Goal: Information Seeking & Learning: Learn about a topic

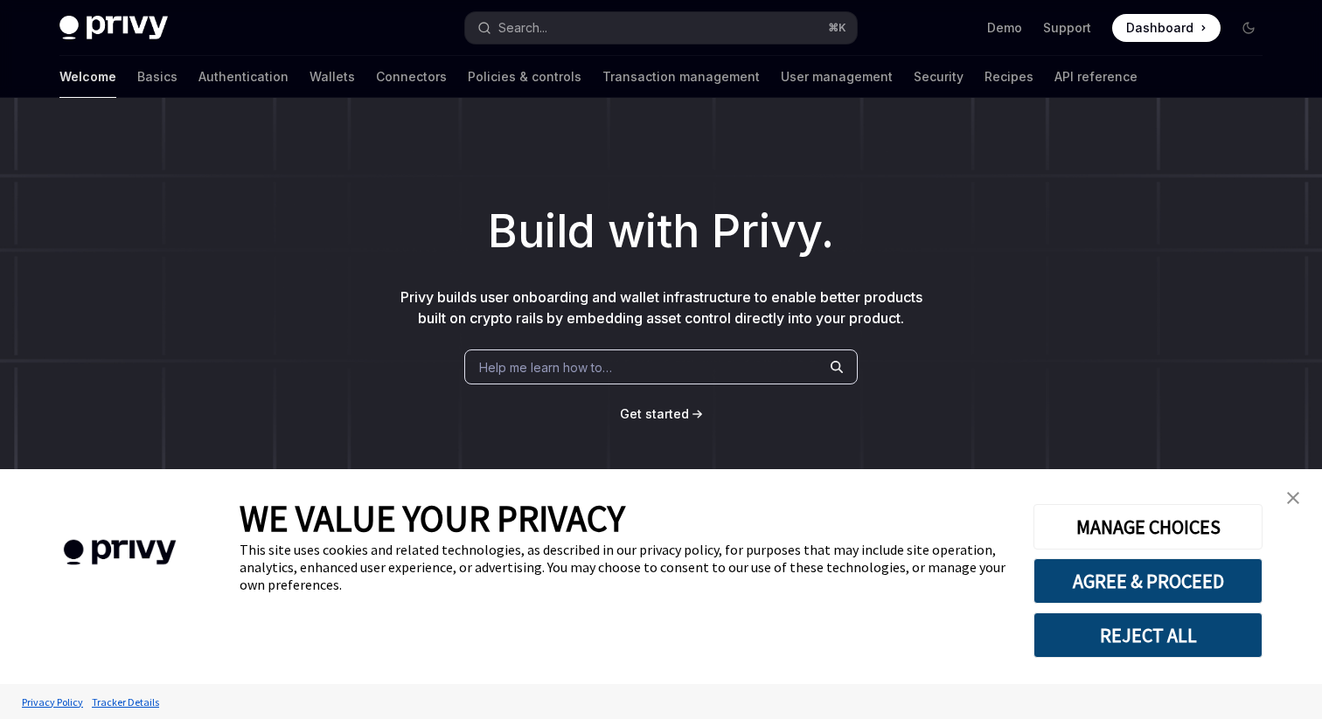
click at [1305, 503] on link "close banner" at bounding box center [1292, 498] width 35 height 35
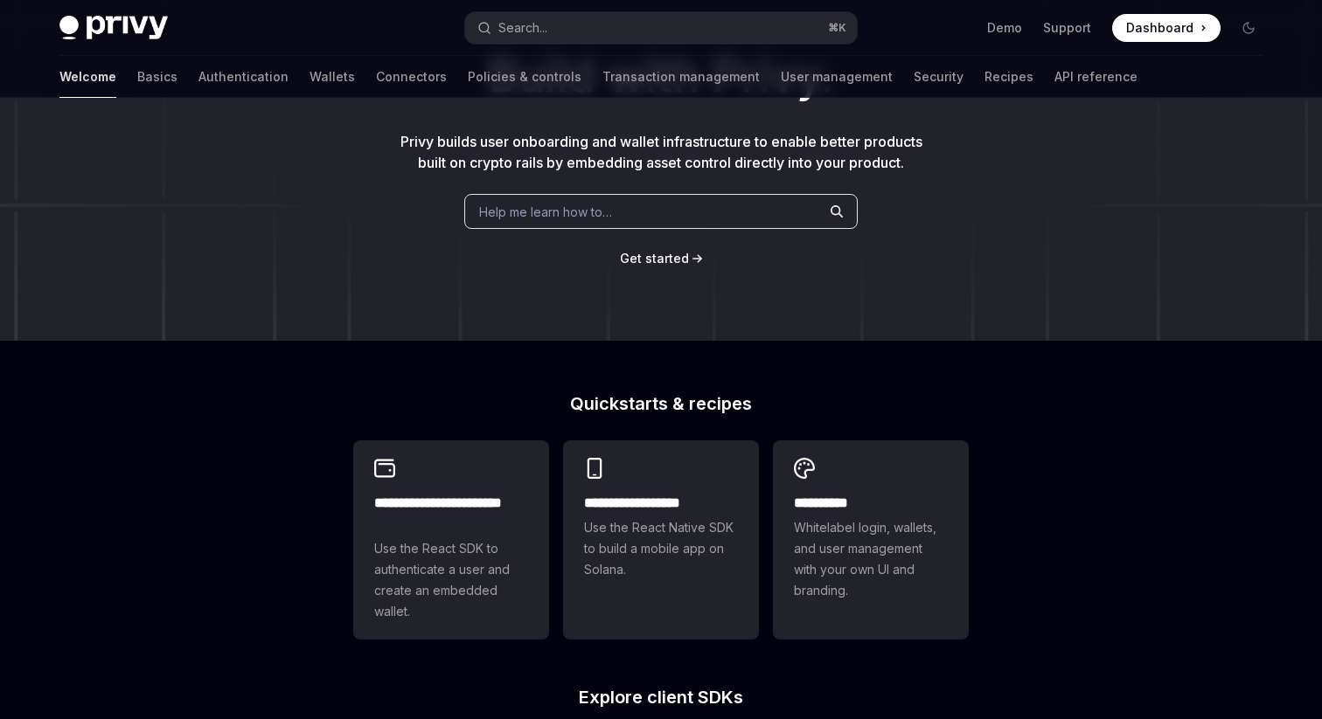
scroll to position [158, 0]
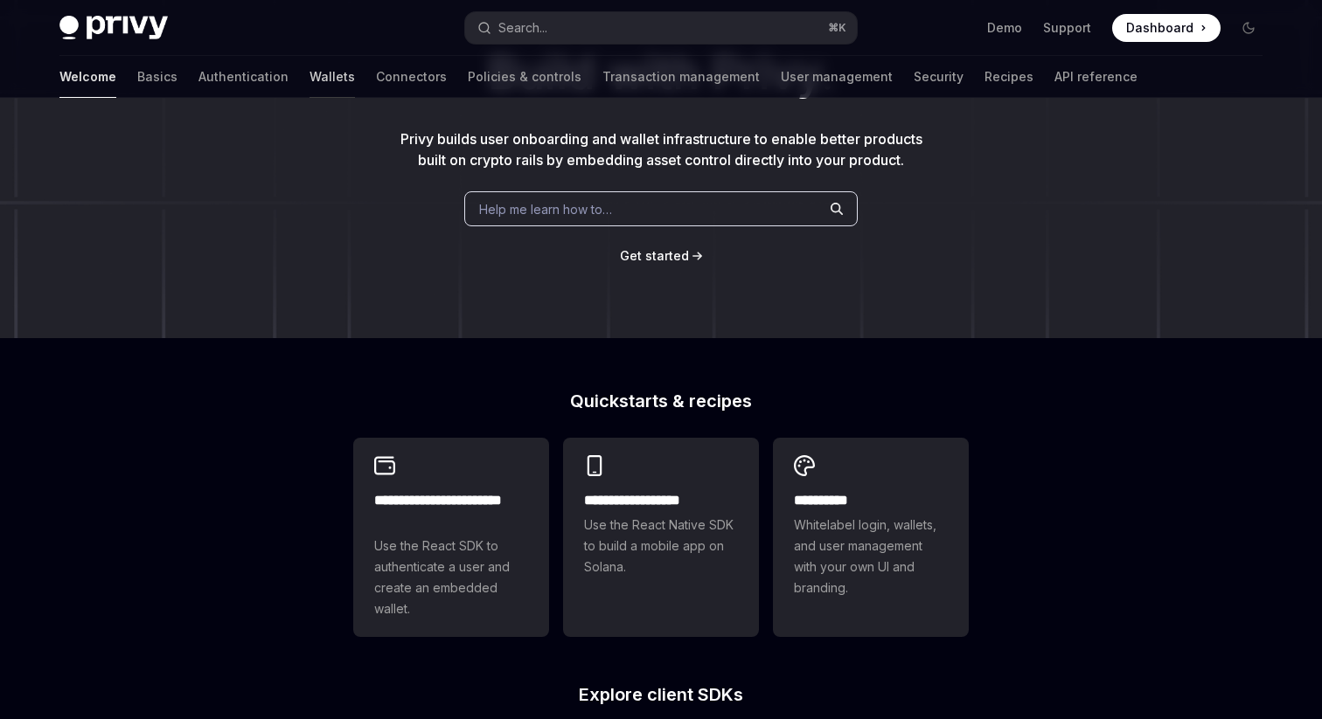
click at [309, 76] on link "Wallets" at bounding box center [331, 77] width 45 height 42
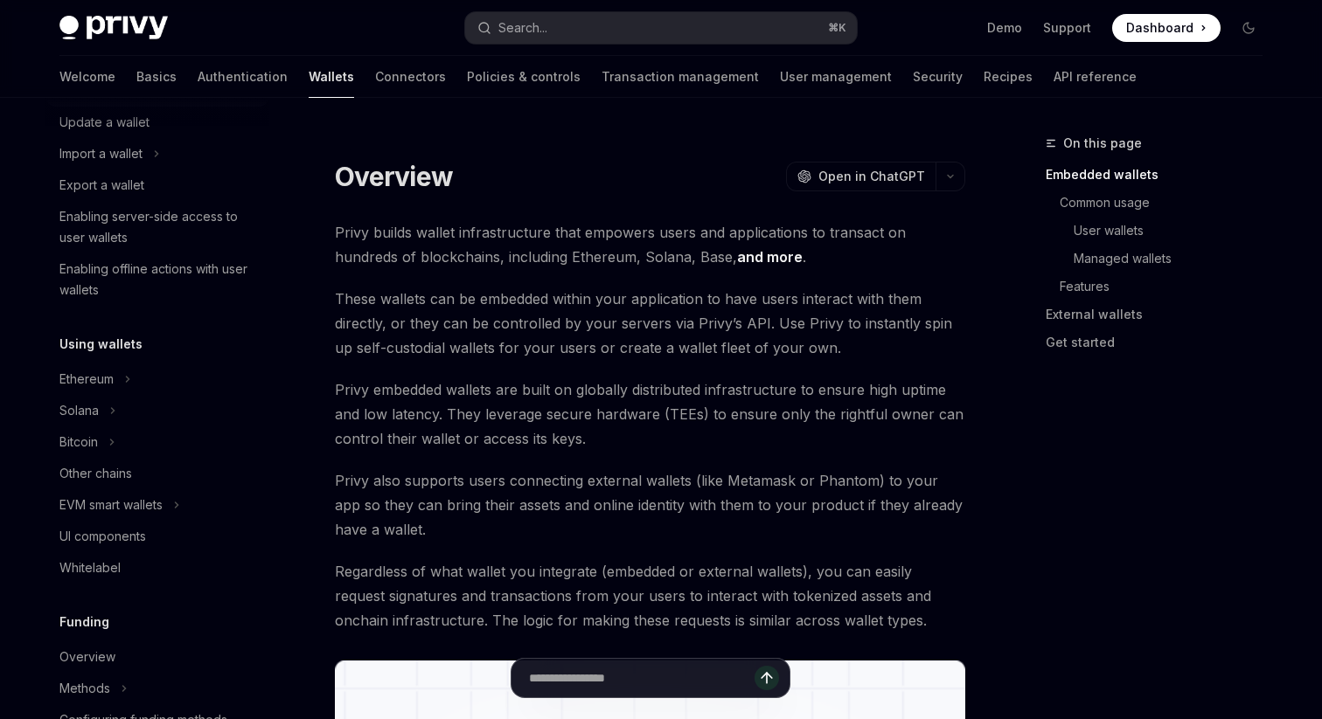
scroll to position [212, 0]
click at [149, 225] on div "Enabling server-side access to user wallets" at bounding box center [158, 226] width 199 height 42
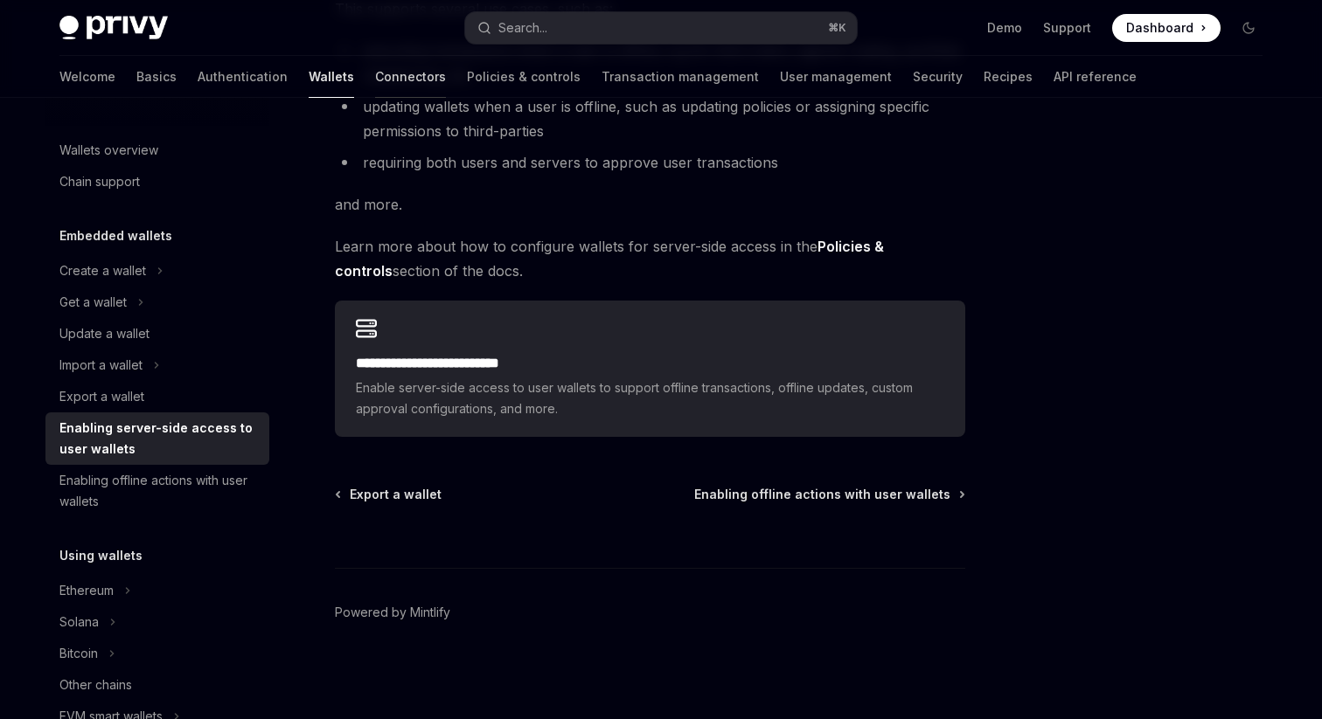
click at [375, 66] on link "Connectors" at bounding box center [410, 77] width 71 height 42
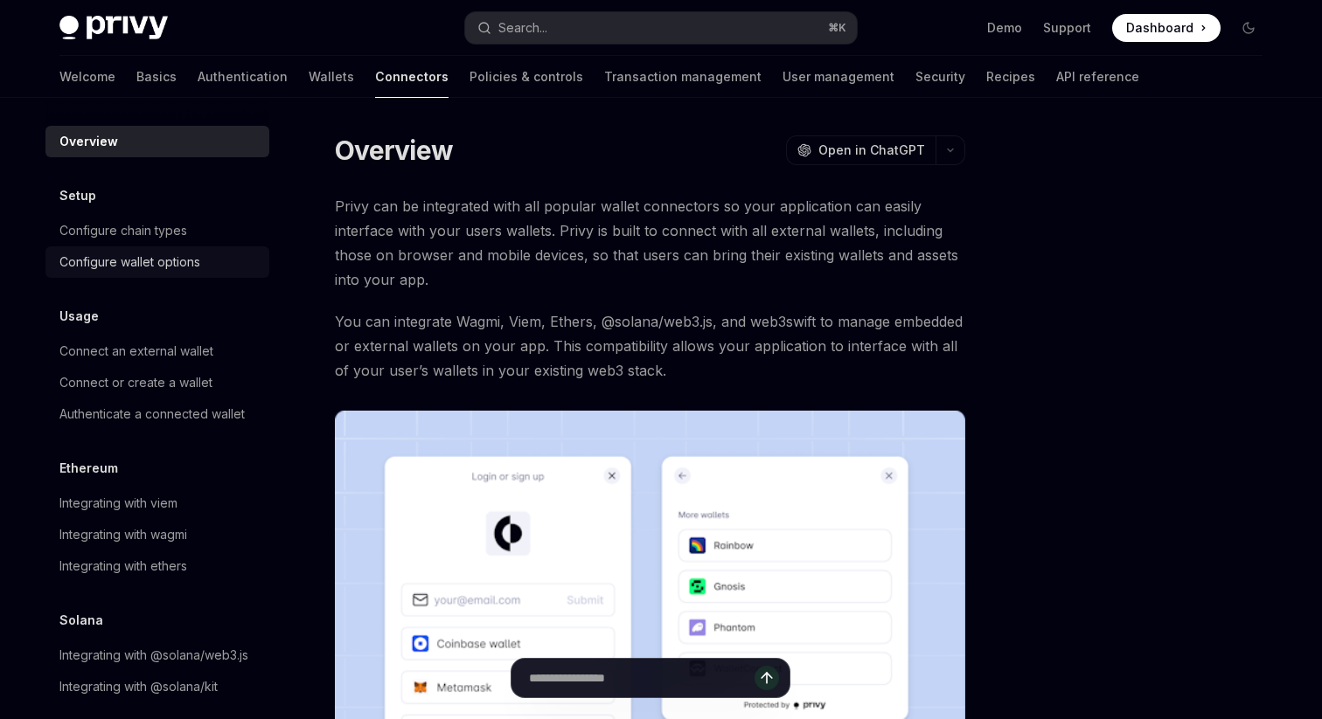
scroll to position [18, 0]
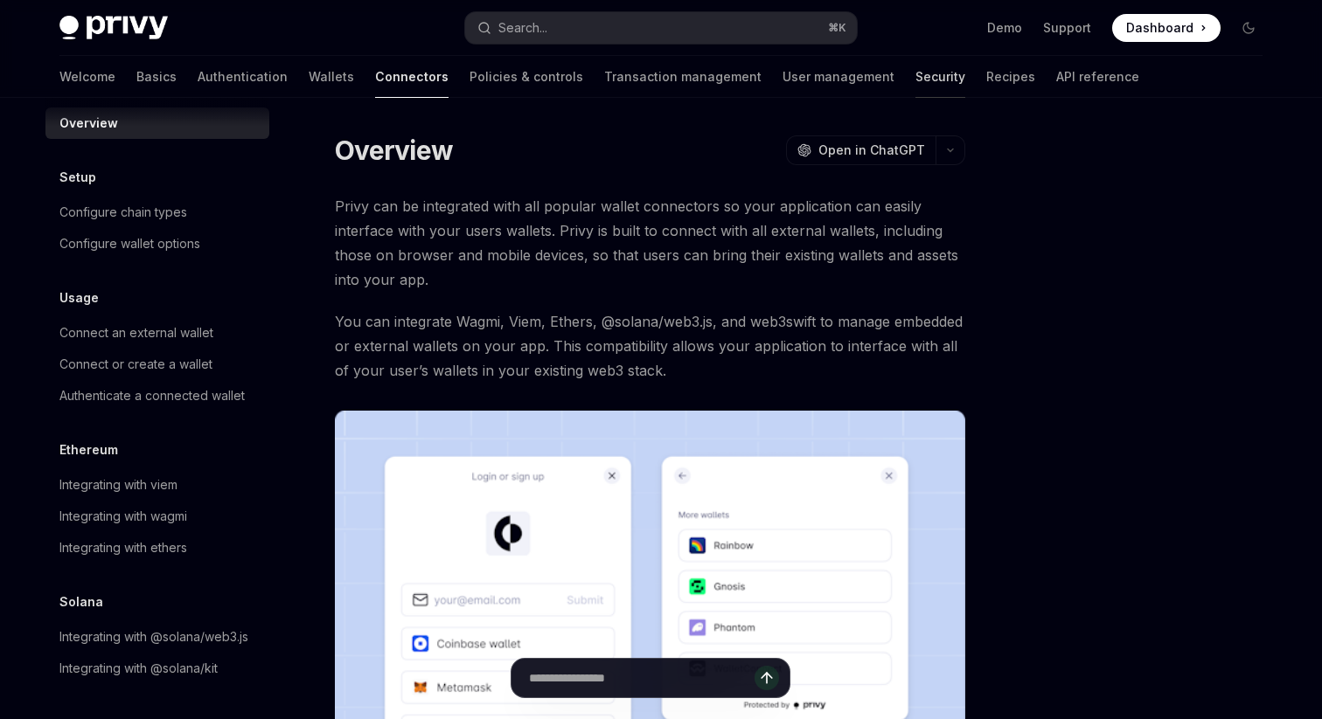
click at [915, 75] on link "Security" at bounding box center [940, 77] width 50 height 42
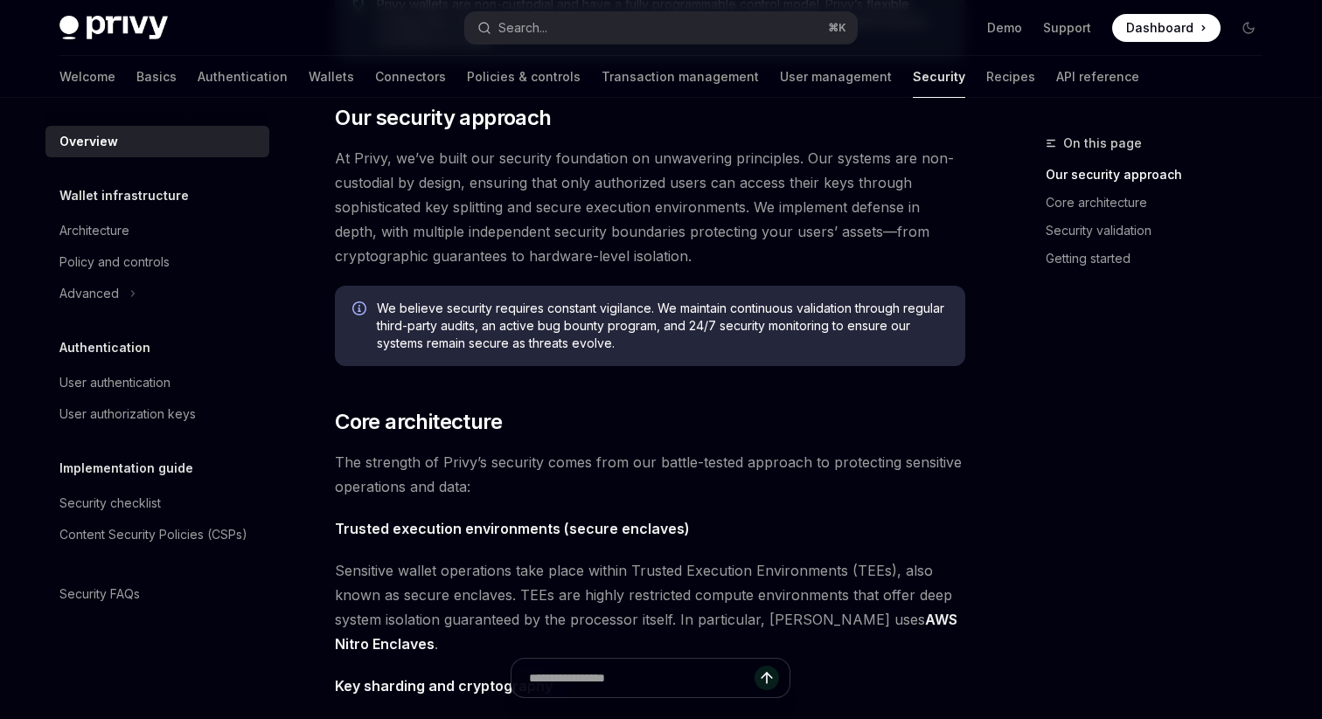
scroll to position [286, 0]
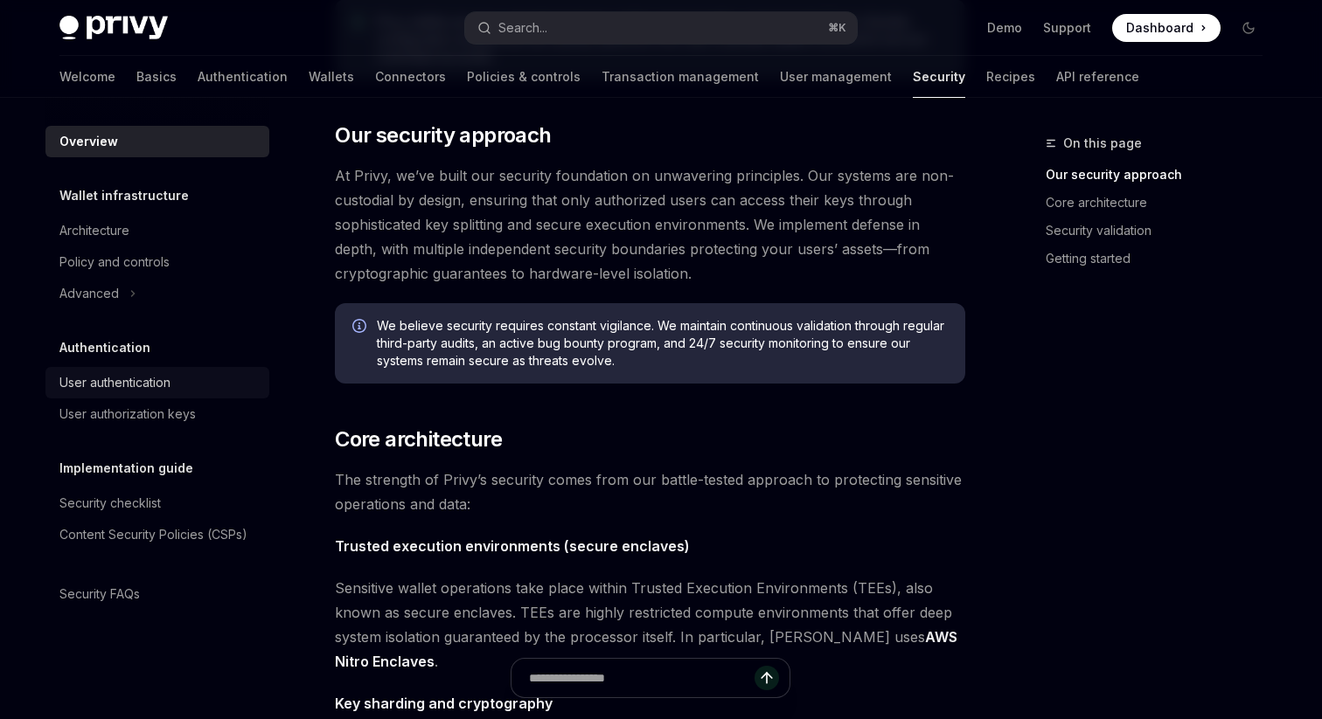
click at [156, 370] on link "User authentication" at bounding box center [157, 382] width 224 height 31
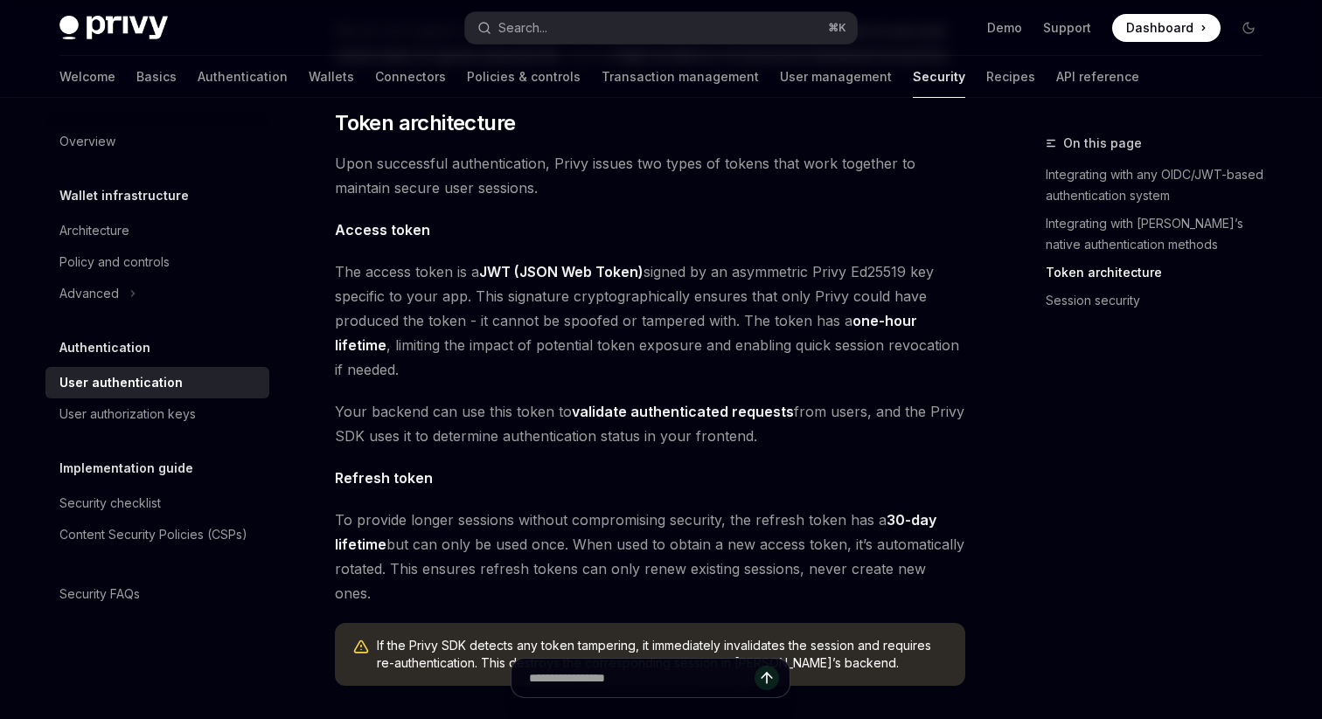
scroll to position [937, 0]
click at [706, 402] on link "validate authenticated requests" at bounding box center [683, 411] width 222 height 18
type textarea "*"
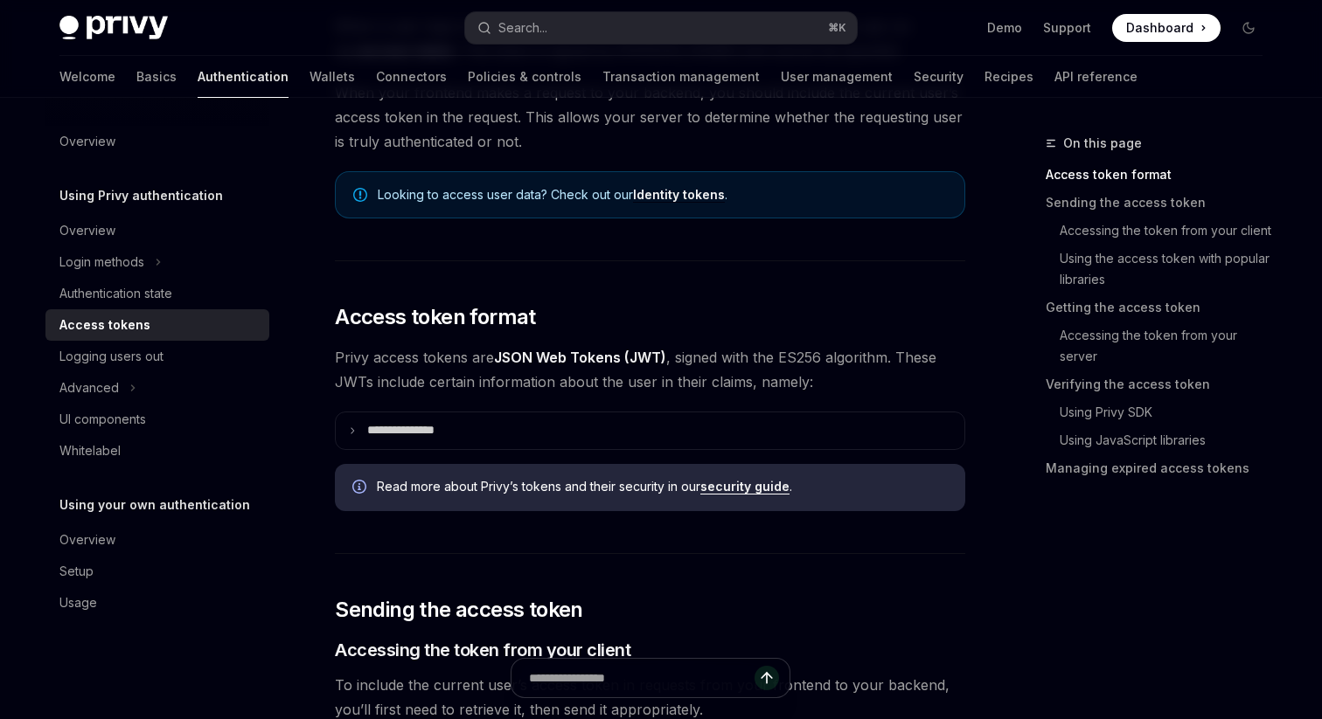
scroll to position [208, 0]
